Goal: Find specific page/section: Find specific page/section

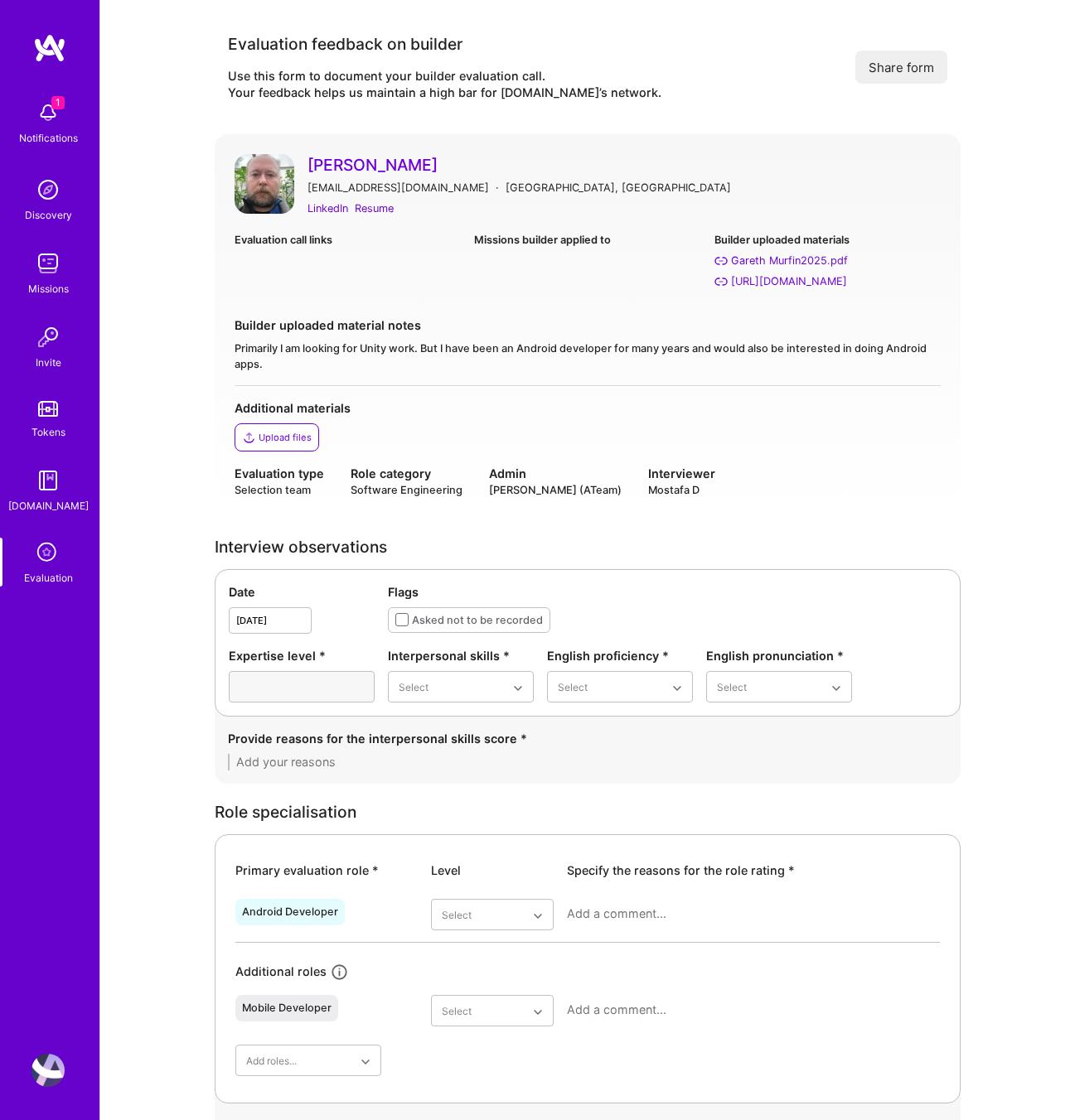
click at [51, 557] on icon at bounding box center [48, 554] width 31 height 31
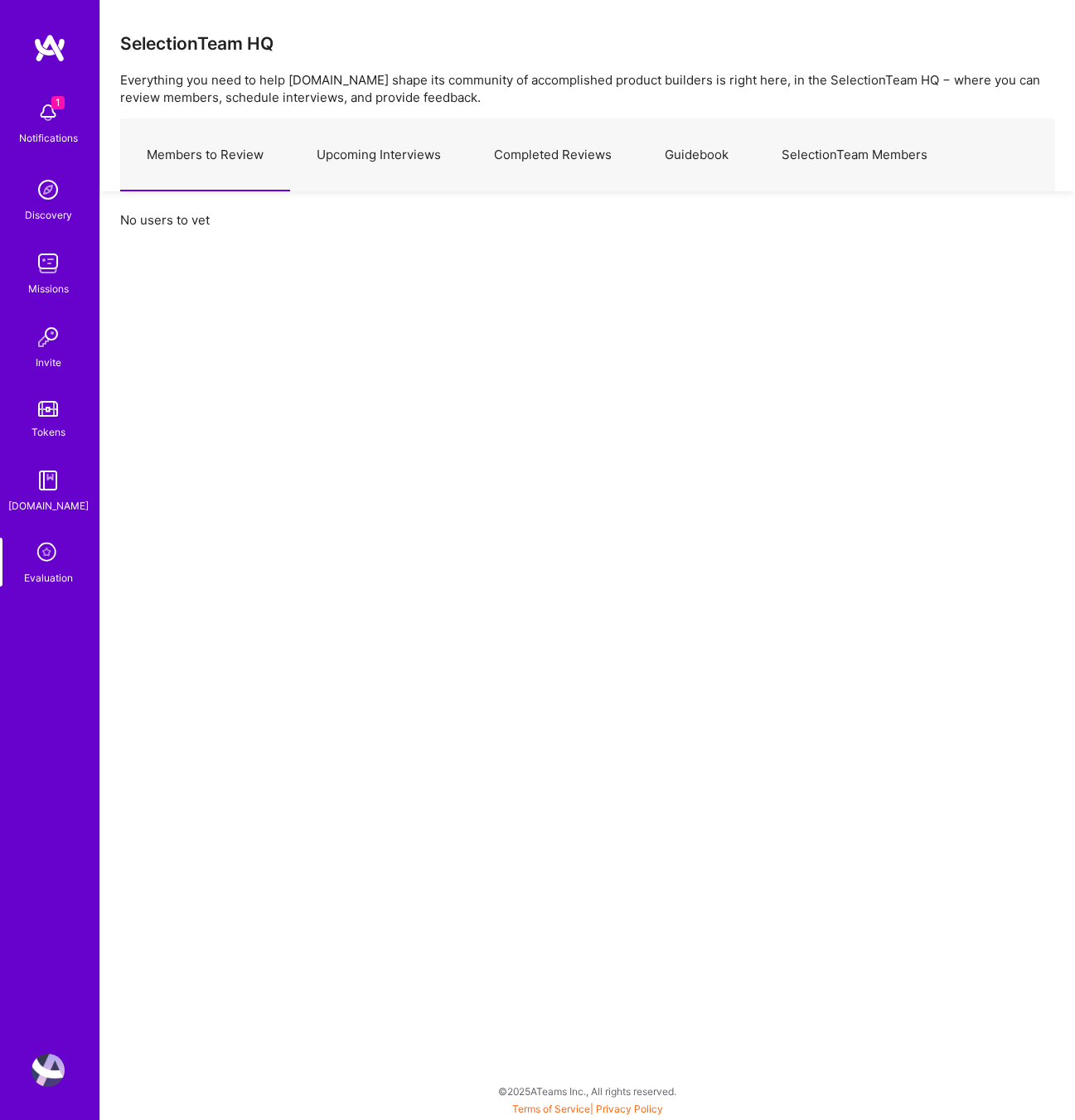
click at [390, 159] on link "Upcoming Interviews" at bounding box center [378, 155] width 177 height 72
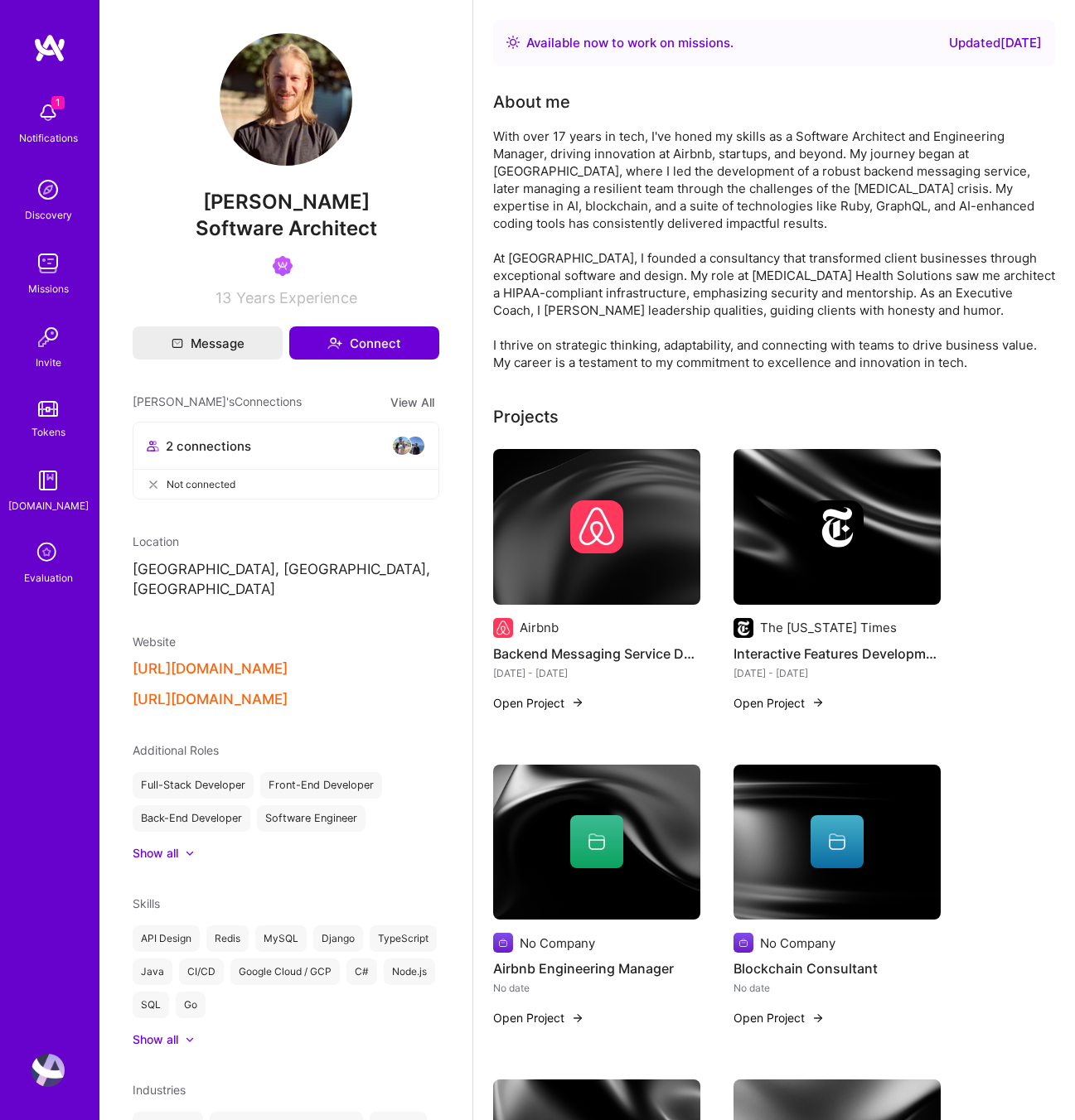
click at [288, 661] on button "https://www.linkedin.com/in/evancarmi/" at bounding box center [210, 669] width 155 height 17
